Goal: Navigation & Orientation: Understand site structure

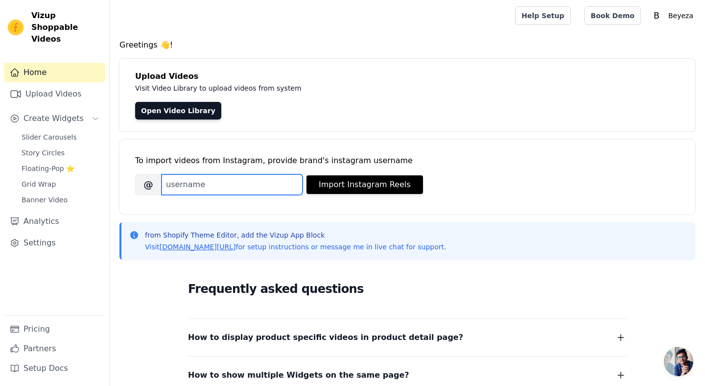
click at [172, 177] on input "Brand's Instagram Username" at bounding box center [231, 184] width 141 height 21
click at [65, 87] on link "Upload Videos" at bounding box center [54, 94] width 101 height 20
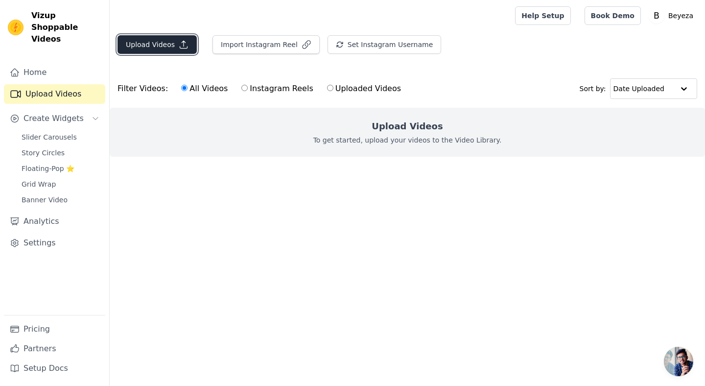
click at [169, 47] on button "Upload Videos" at bounding box center [156, 44] width 79 height 19
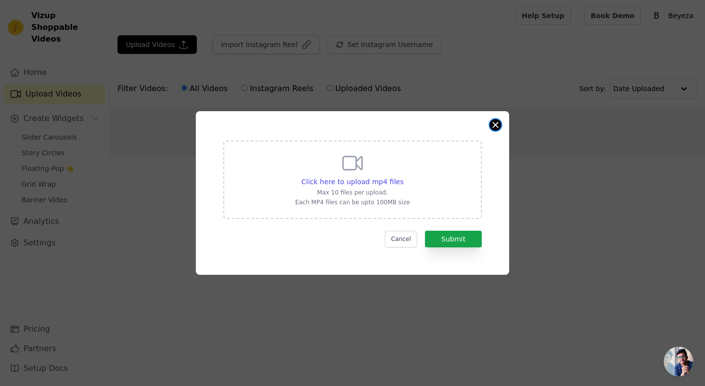
click at [498, 124] on button "Close modal" at bounding box center [495, 125] width 12 height 12
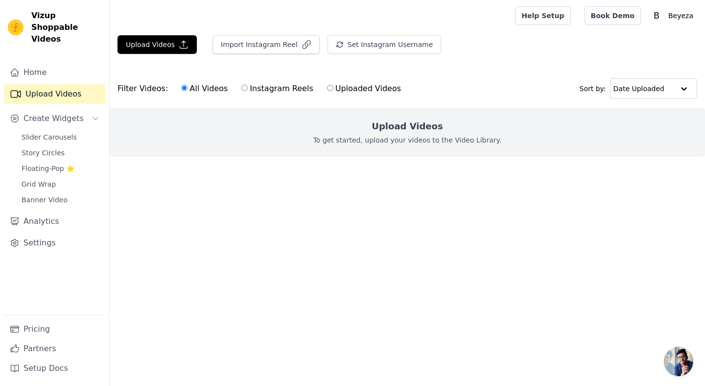
click at [279, 89] on label "Instagram Reels" at bounding box center [277, 88] width 72 height 13
click at [248, 89] on input "Instagram Reels" at bounding box center [244, 88] width 6 height 6
radio input "true"
click at [327, 89] on label "Uploaded Videos" at bounding box center [363, 88] width 75 height 13
click at [327, 89] on input "Uploaded Videos" at bounding box center [330, 88] width 6 height 6
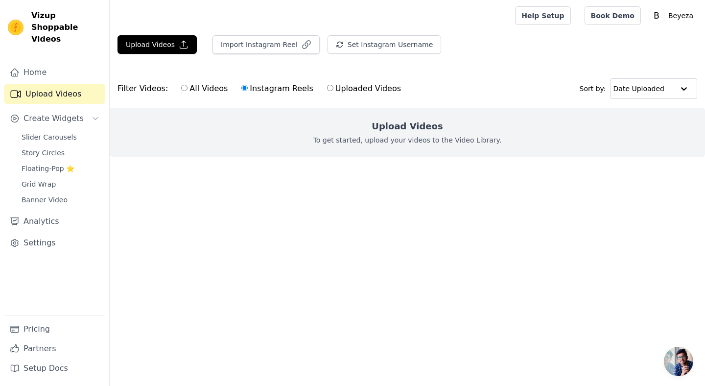
radio input "true"
click at [46, 132] on span "Slider Carousels" at bounding box center [49, 137] width 55 height 10
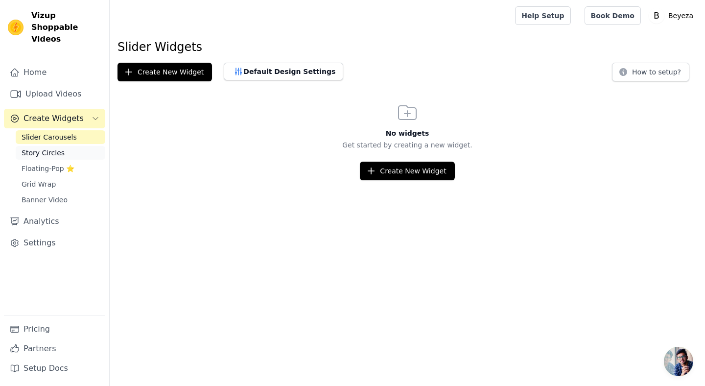
click at [50, 148] on span "Story Circles" at bounding box center [43, 153] width 43 height 10
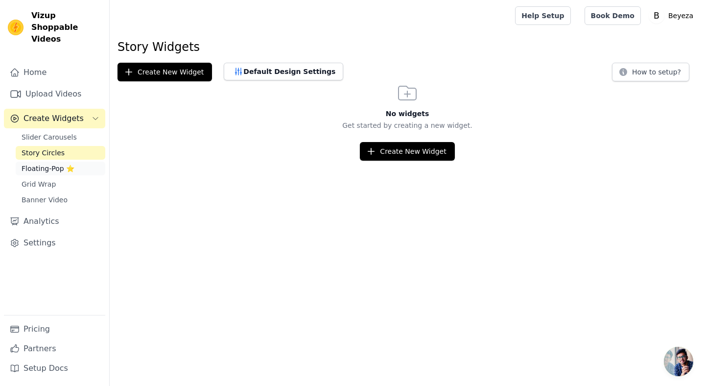
click at [45, 163] on span "Floating-Pop ⭐" at bounding box center [48, 168] width 53 height 10
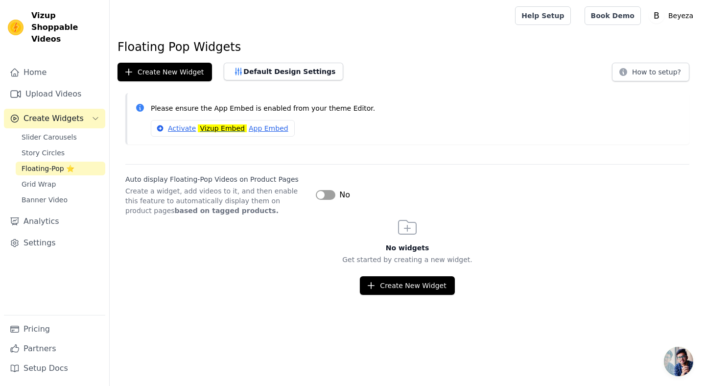
click at [46, 180] on div "Slider Carousels Story Circles Floating-Pop ⭐ Grid Wrap Banner Video" at bounding box center [61, 168] width 90 height 76
click at [44, 195] on span "Banner Video" at bounding box center [45, 200] width 46 height 10
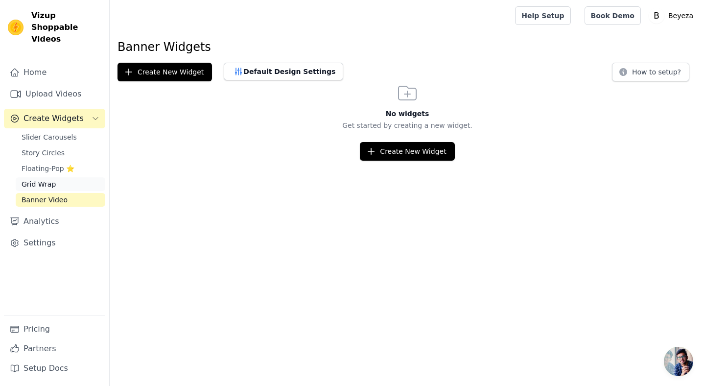
click at [43, 179] on span "Grid Wrap" at bounding box center [39, 184] width 34 height 10
